Goal: Information Seeking & Learning: Check status

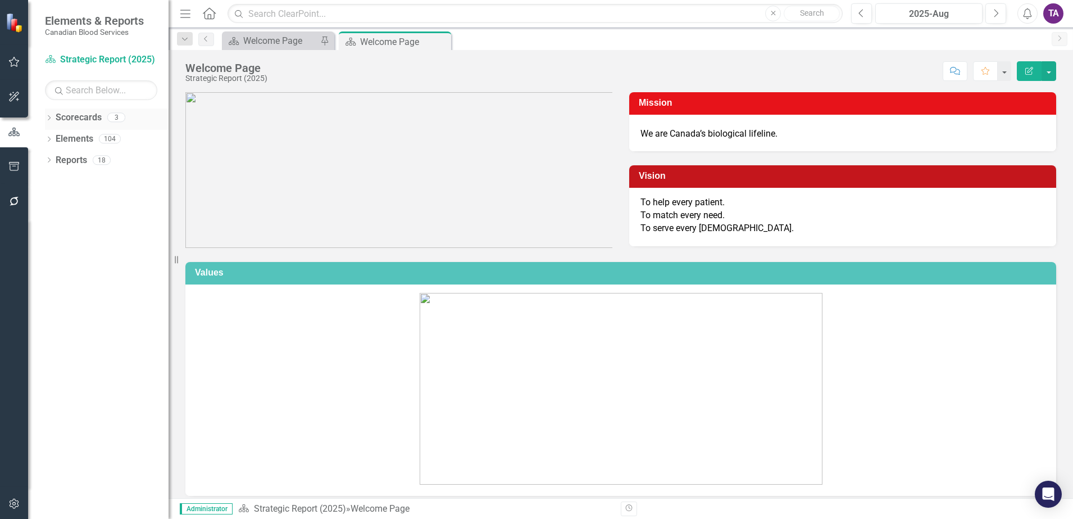
click at [72, 116] on link "Scorecards" at bounding box center [79, 117] width 46 height 13
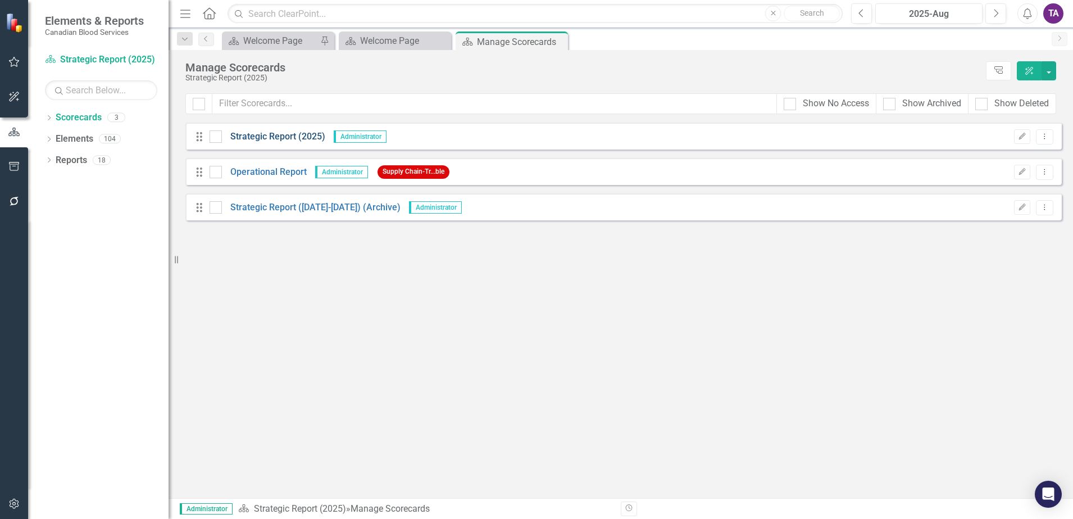
click at [278, 138] on link "Strategic Report (2025)" at bounding box center [273, 136] width 103 height 13
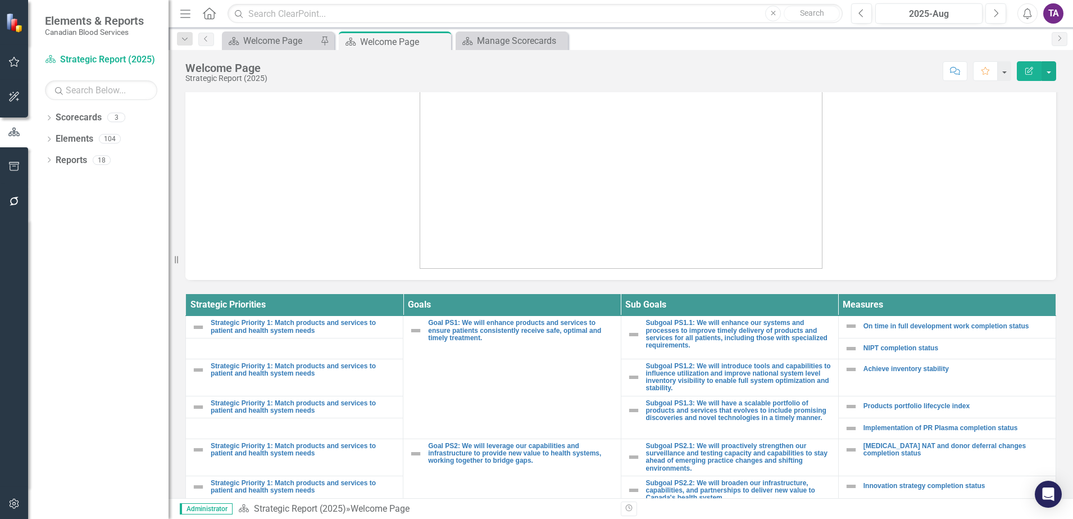
scroll to position [211, 0]
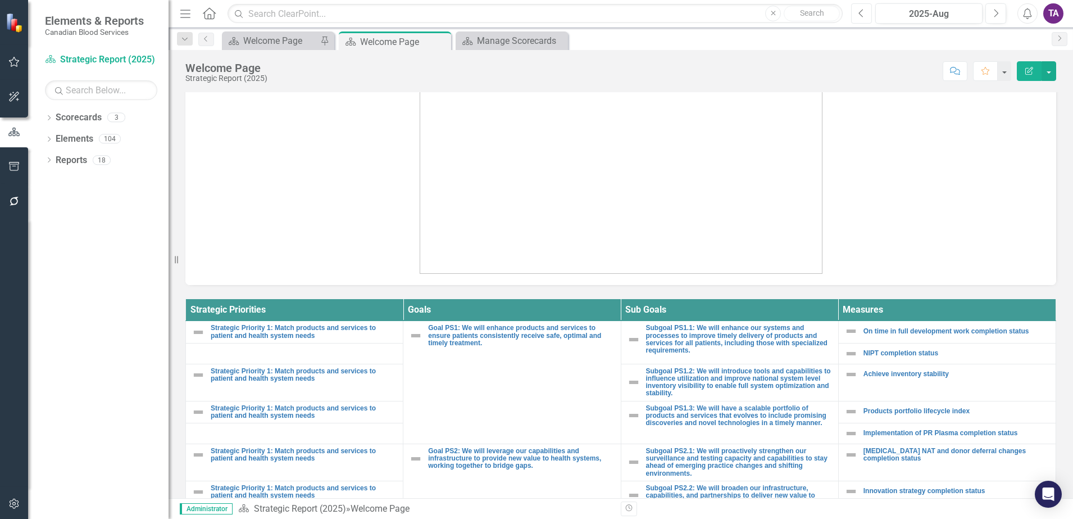
click at [866, 16] on button "Previous" at bounding box center [861, 13] width 21 height 20
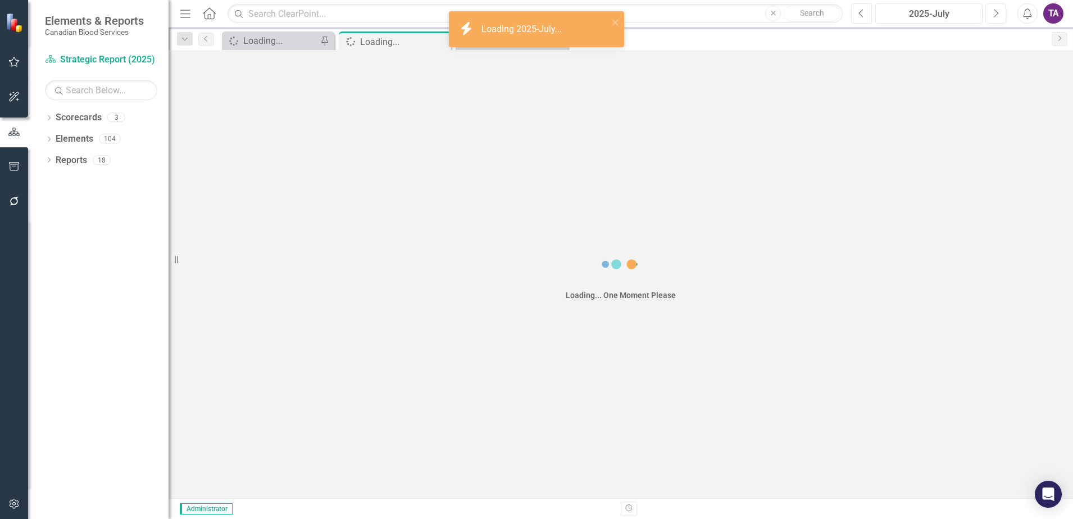
click at [866, 16] on button "Previous" at bounding box center [861, 13] width 21 height 20
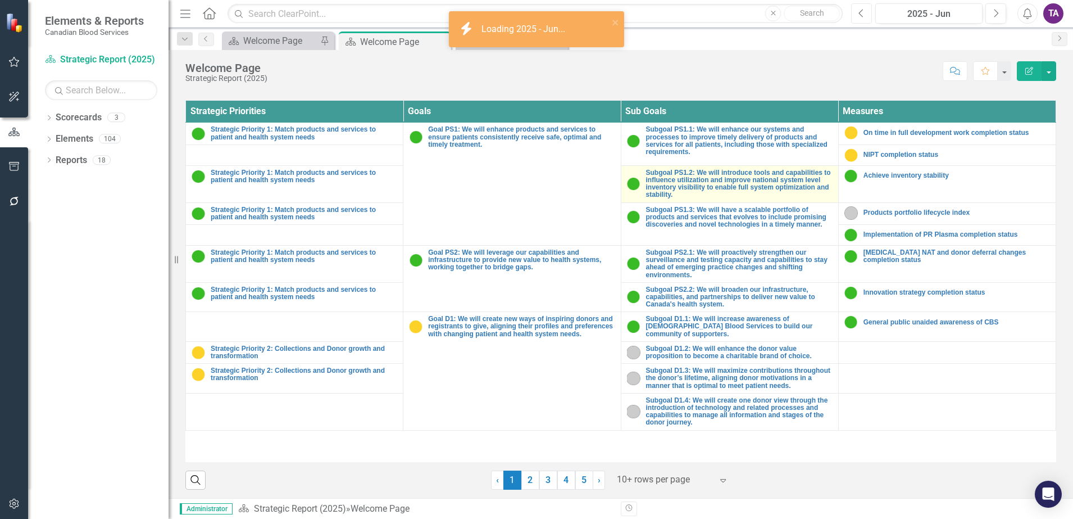
scroll to position [412, 0]
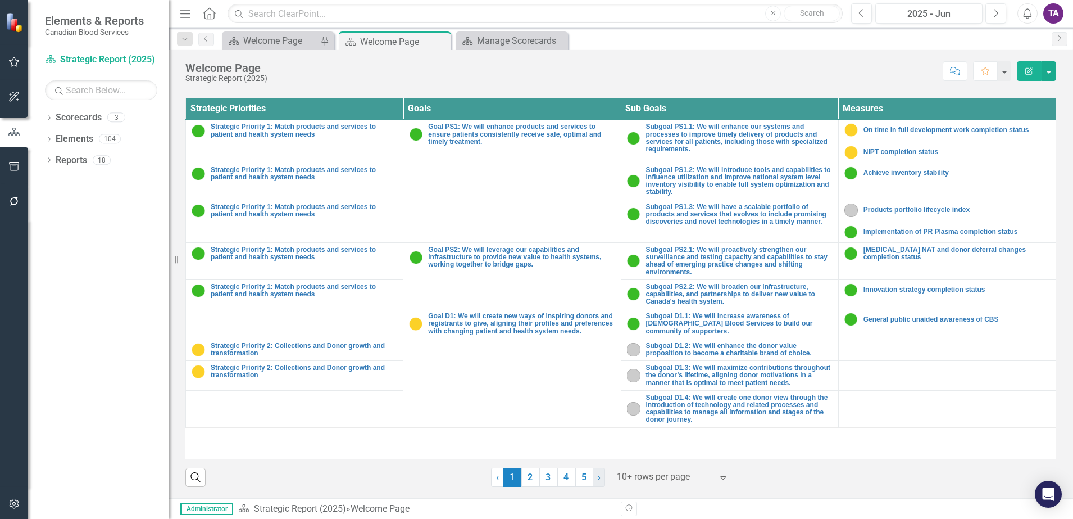
click at [593, 483] on link "› Next" at bounding box center [599, 476] width 12 height 19
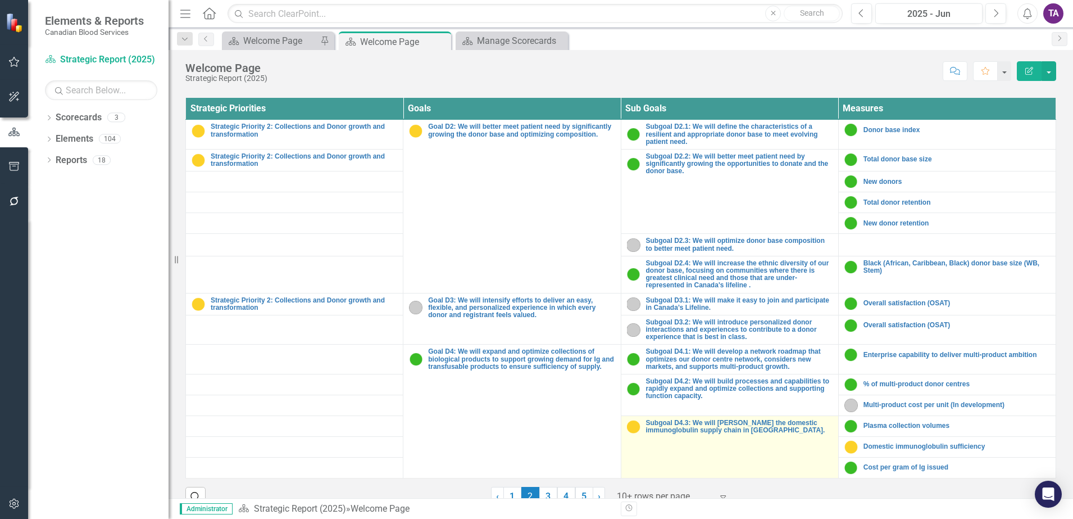
scroll to position [431, 0]
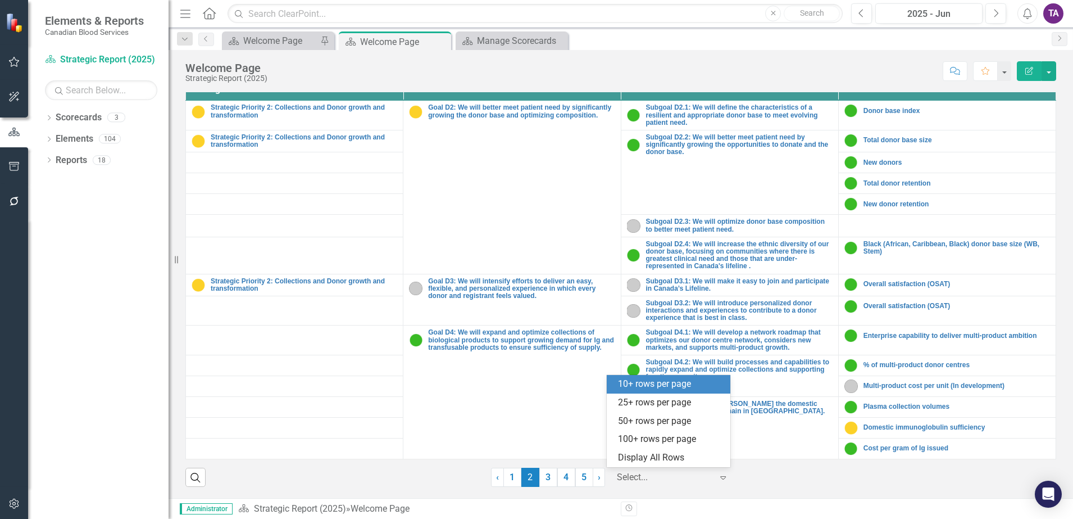
click at [683, 483] on div at bounding box center [665, 477] width 96 height 15
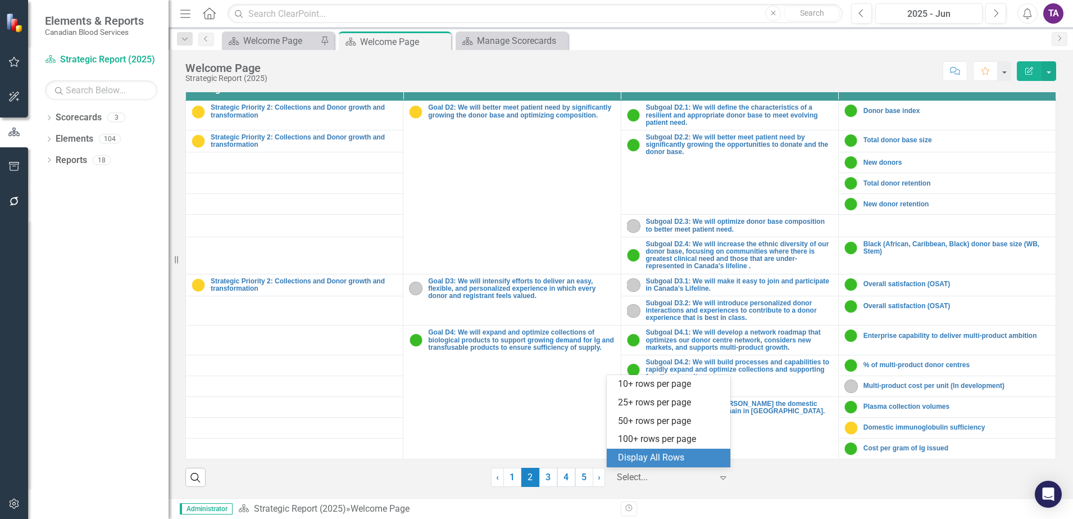
click at [670, 456] on div "Display All Rows" at bounding box center [671, 457] width 106 height 13
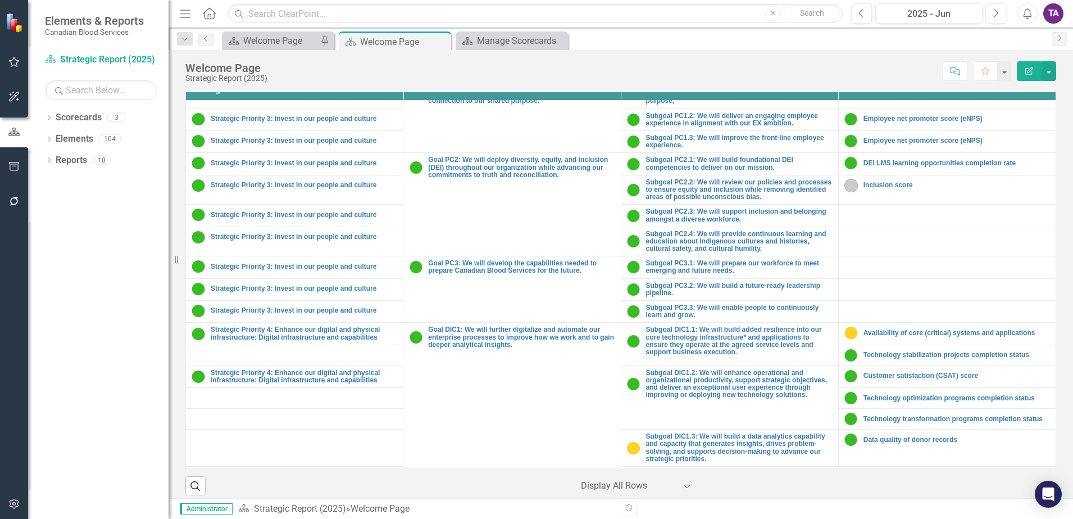
scroll to position [773, 0]
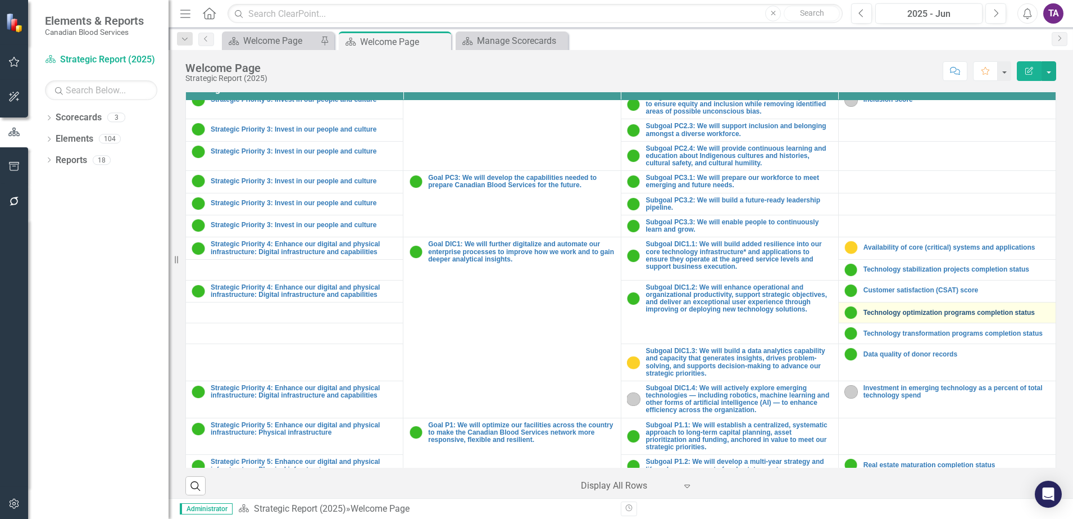
click at [946, 309] on link "Technology optimization programs completion status" at bounding box center [957, 312] width 187 height 7
